Goal: Task Accomplishment & Management: Use online tool/utility

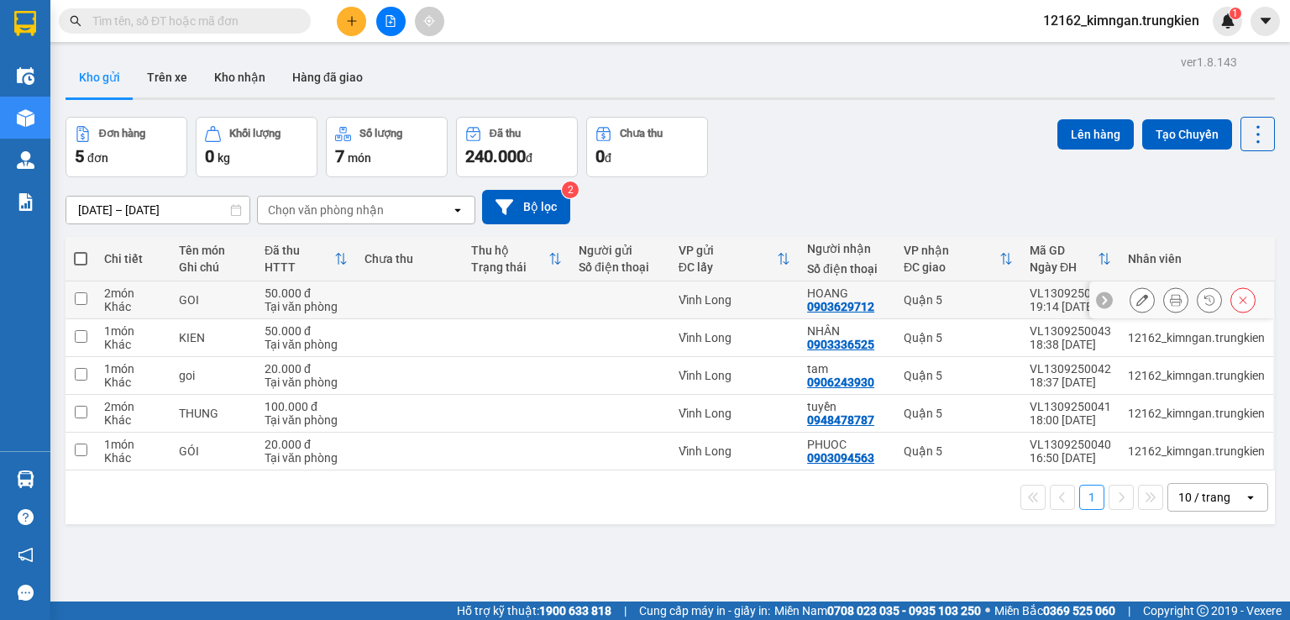
click at [423, 292] on td at bounding box center [410, 300] width 108 height 38
checkbox input "true"
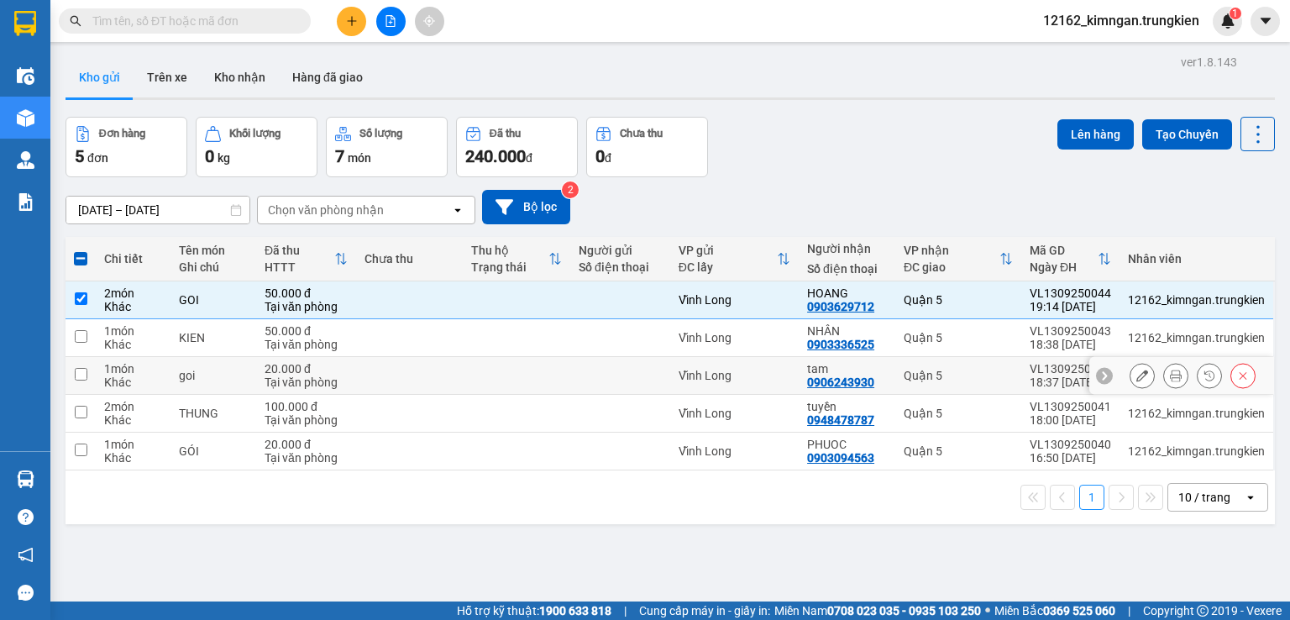
click at [425, 374] on td at bounding box center [410, 376] width 108 height 38
checkbox input "true"
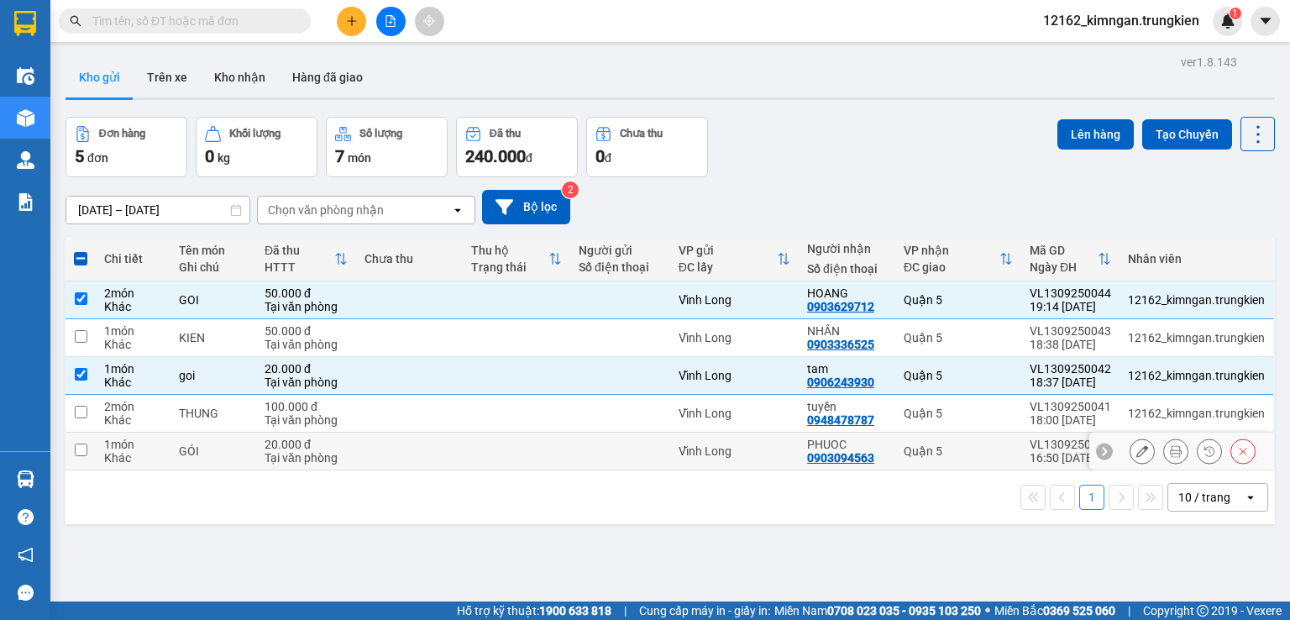
click at [458, 448] on td at bounding box center [410, 452] width 108 height 38
checkbox input "true"
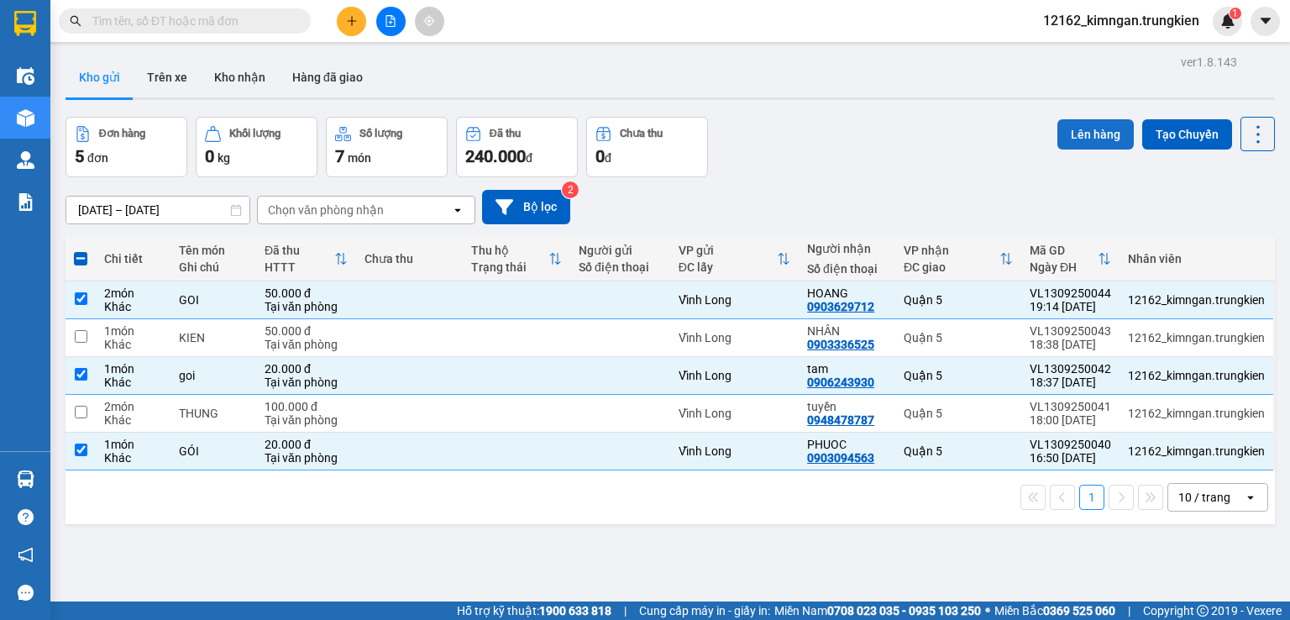
click at [1090, 139] on button "Lên hàng" at bounding box center [1096, 134] width 76 height 30
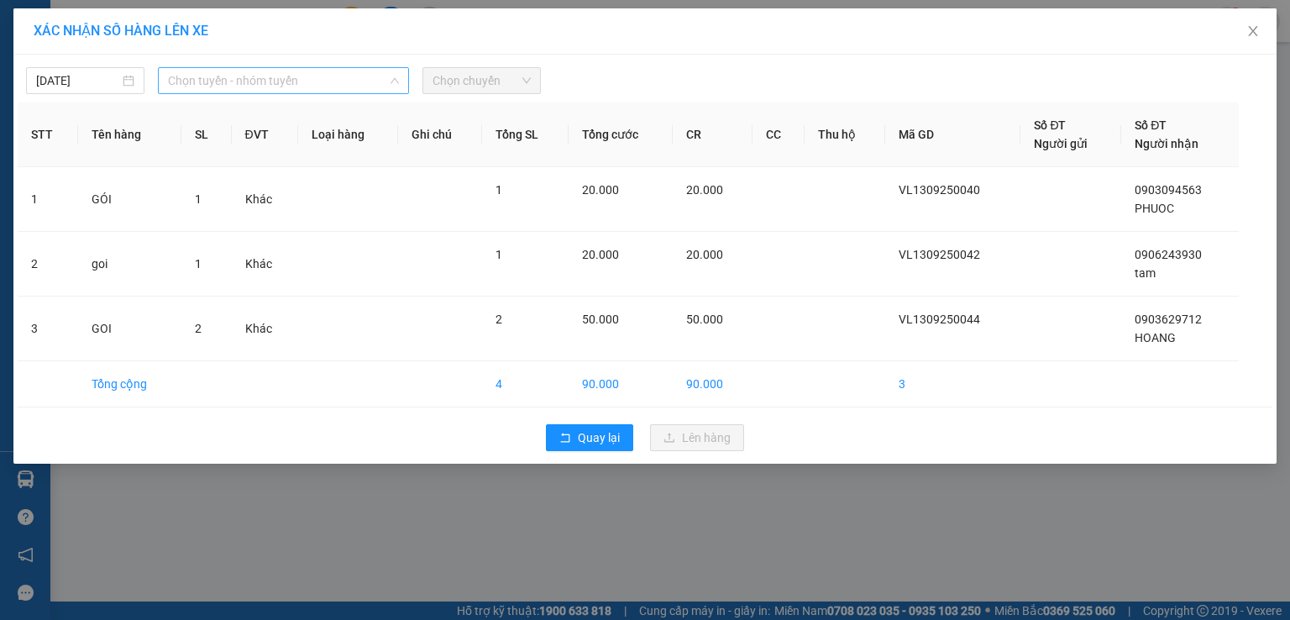
click at [193, 76] on span "Chọn tuyến - nhóm tuyến" at bounding box center [283, 80] width 231 height 25
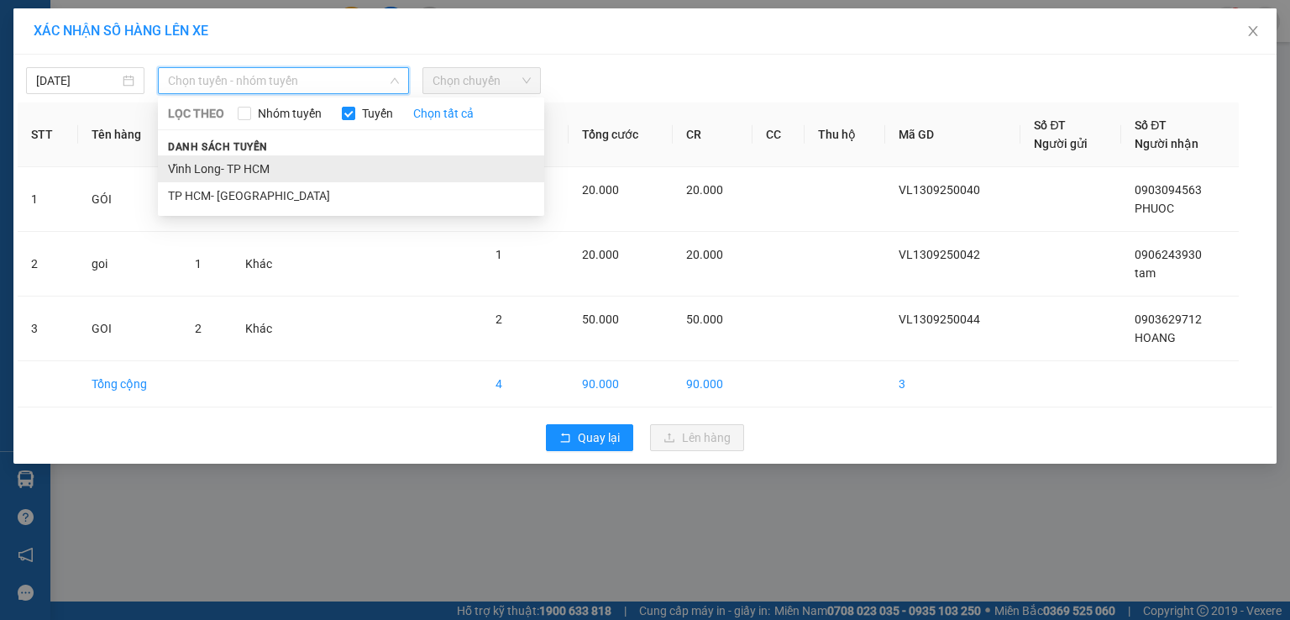
click at [224, 164] on li "Vĩnh Long- TP HCM" at bounding box center [351, 168] width 386 height 27
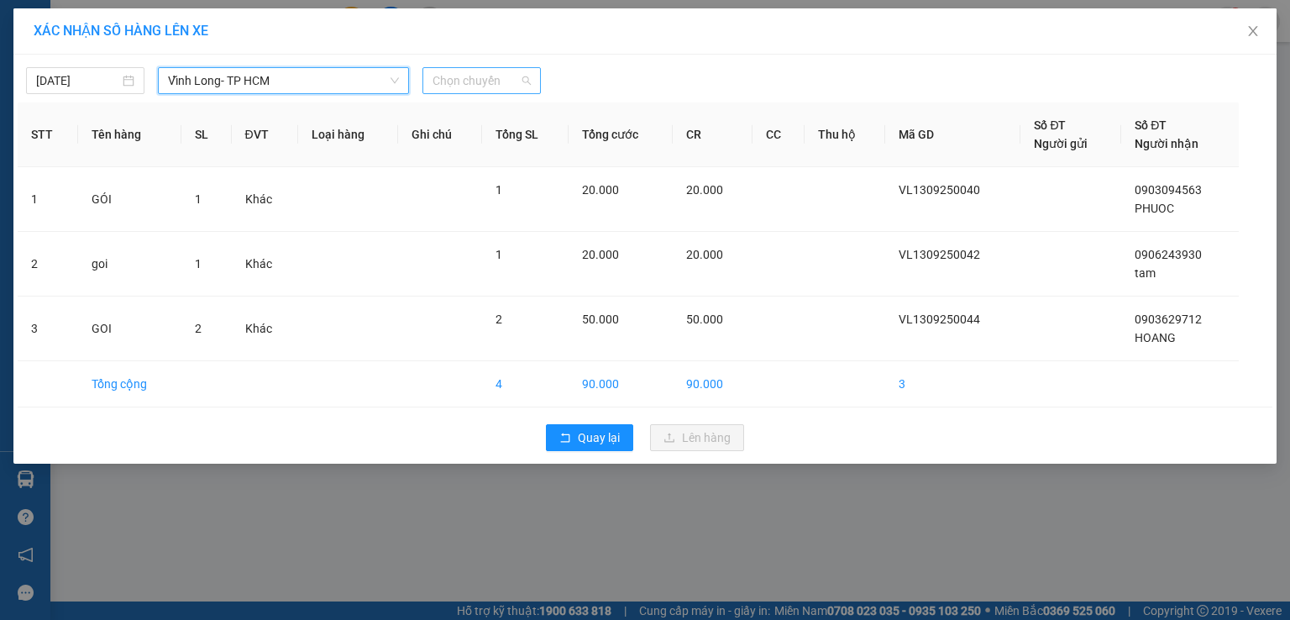
click at [447, 88] on span "Chọn chuyến" at bounding box center [482, 80] width 98 height 25
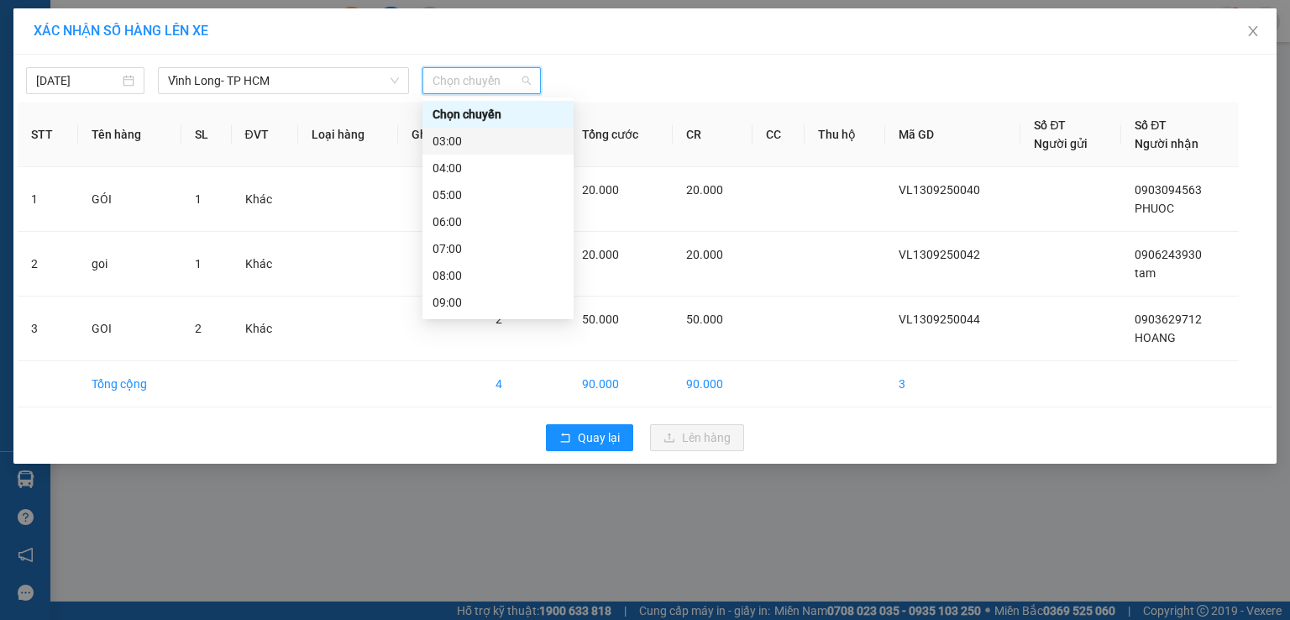
click at [446, 145] on div "03:00" at bounding box center [498, 141] width 131 height 18
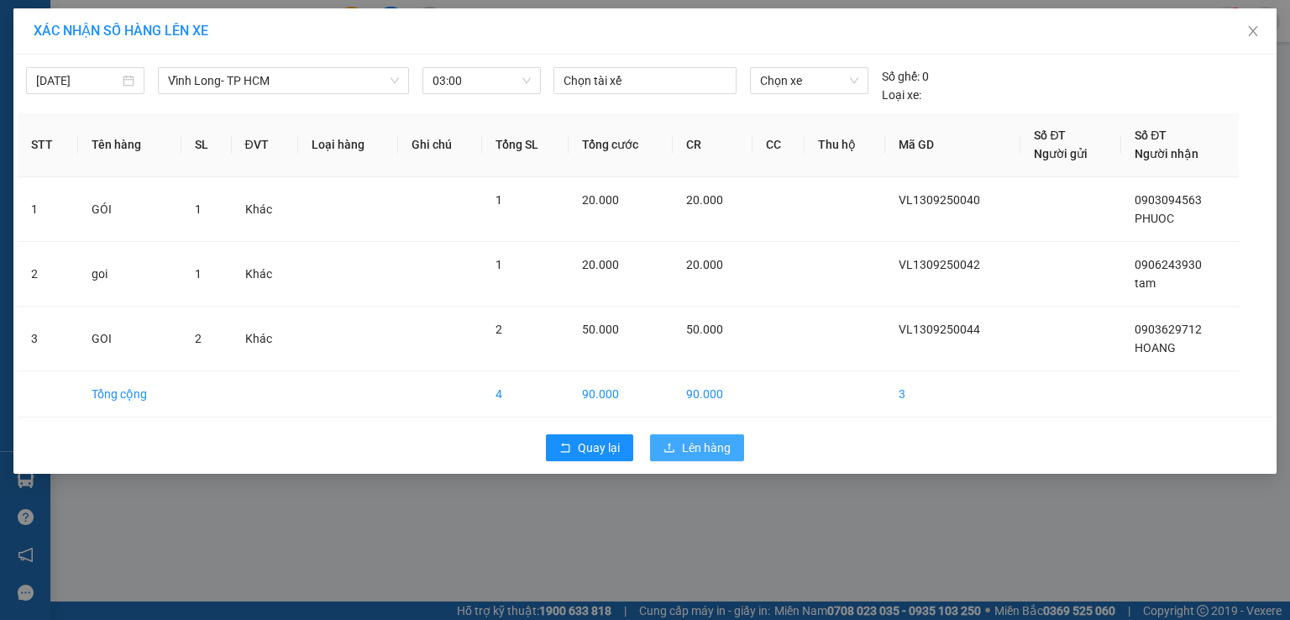
drag, startPoint x: 686, startPoint y: 443, endPoint x: 691, endPoint y: 430, distance: 13.6
click at [689, 441] on span "Lên hàng" at bounding box center [706, 448] width 49 height 18
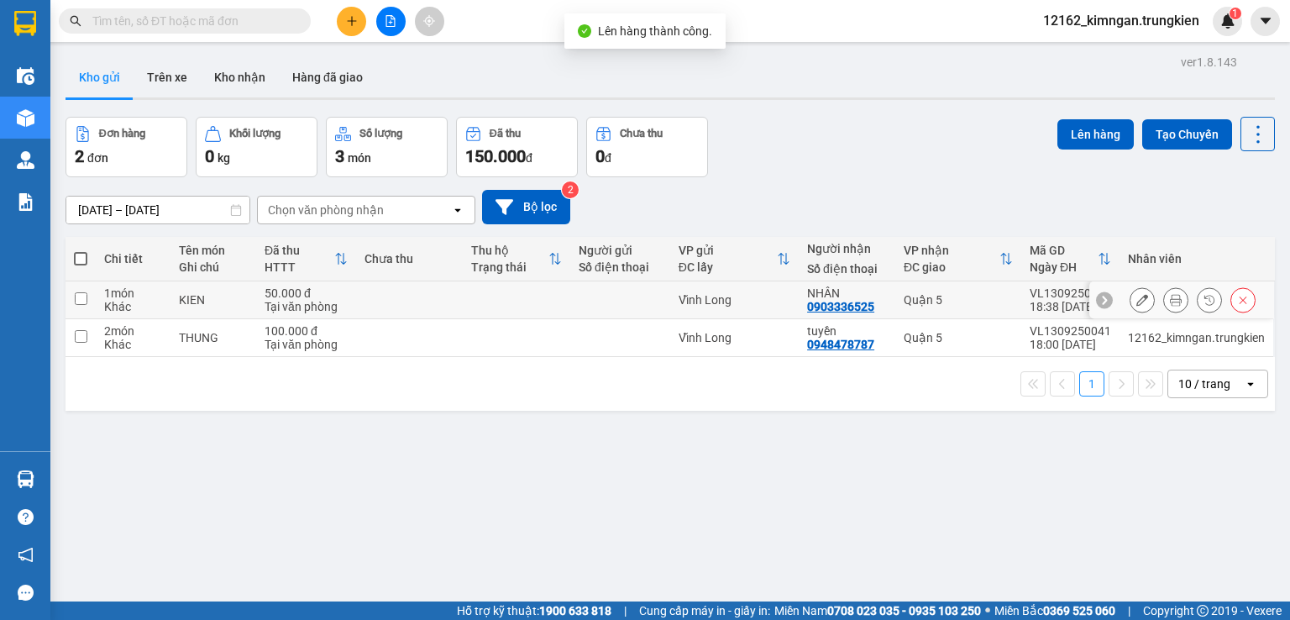
click at [779, 292] on td "Vĩnh Long" at bounding box center [734, 300] width 129 height 38
checkbox input "true"
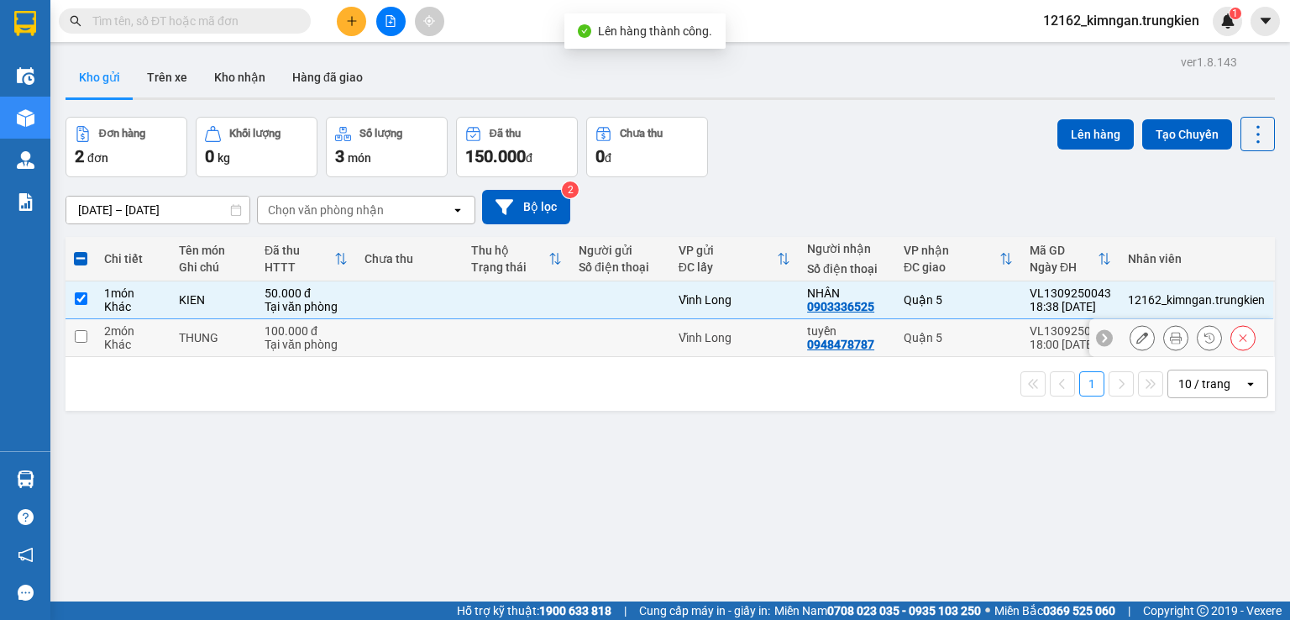
click at [782, 331] on div "Vĩnh Long" at bounding box center [735, 337] width 112 height 13
checkbox input "true"
